Goal: Task Accomplishment & Management: Manage account settings

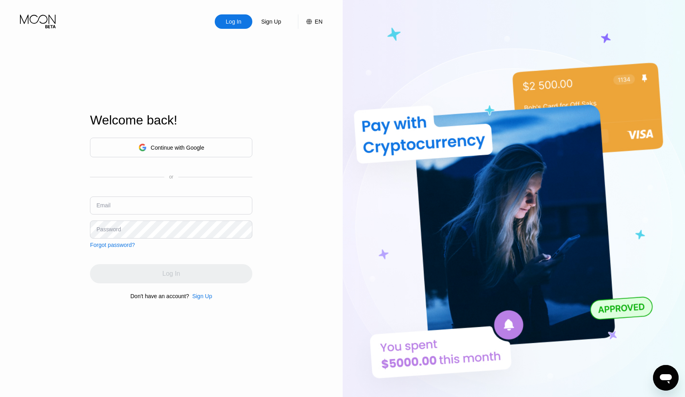
click at [182, 150] on div "Continue with Google" at bounding box center [178, 147] width 54 height 6
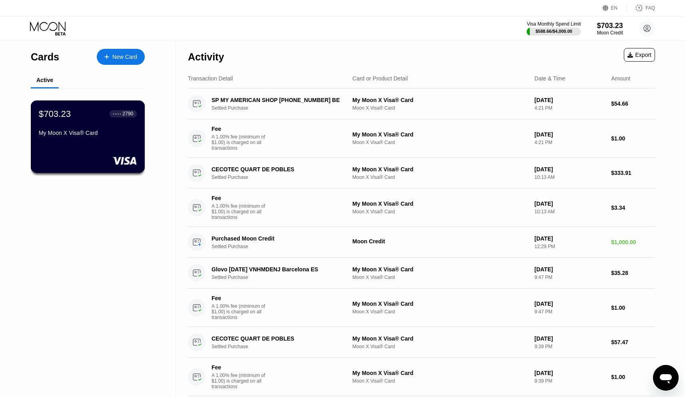
click at [116, 114] on div "● ● ● ●" at bounding box center [117, 113] width 8 height 2
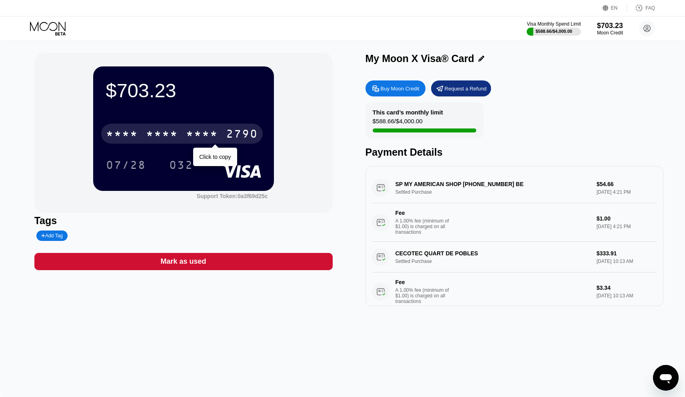
click at [244, 131] on div "2790" at bounding box center [242, 134] width 32 height 13
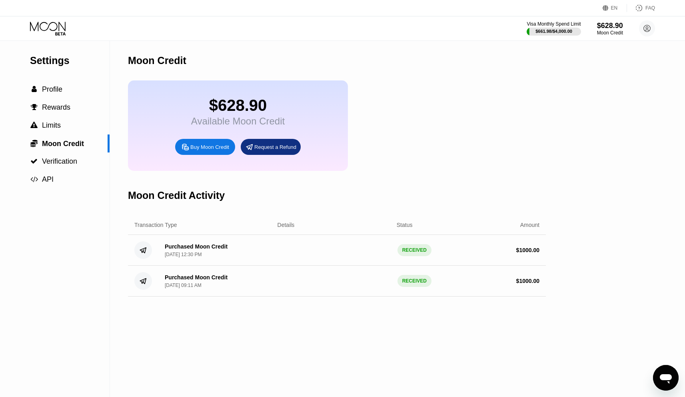
click at [54, 32] on icon at bounding box center [48, 29] width 37 height 14
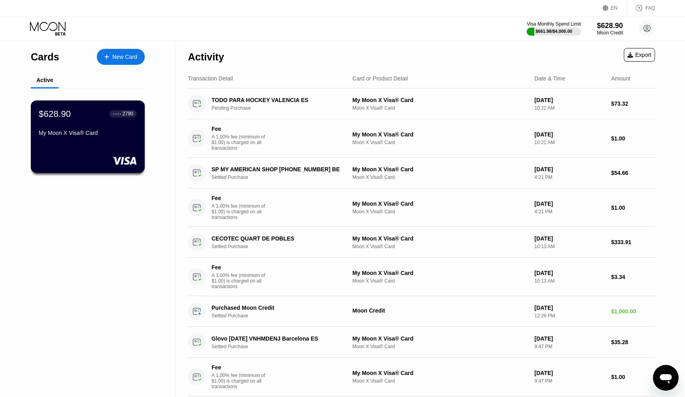
click at [122, 152] on div "$628.90 ● ● ● ● 2790 My Moon X Visa® Card" at bounding box center [88, 136] width 114 height 72
